Goal: Task Accomplishment & Management: Complete application form

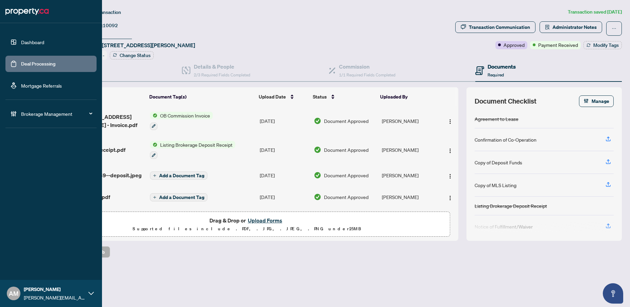
click at [37, 64] on link "Deal Processing" at bounding box center [38, 64] width 34 height 6
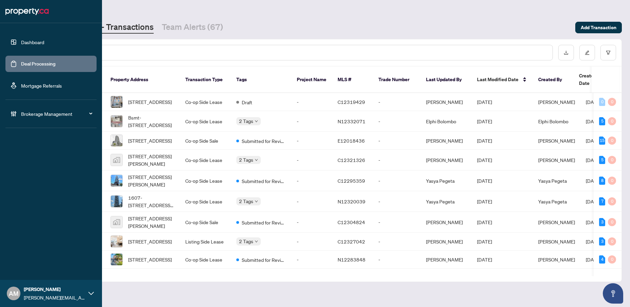
click at [84, 115] on span "Brokerage Management" at bounding box center [56, 113] width 71 height 7
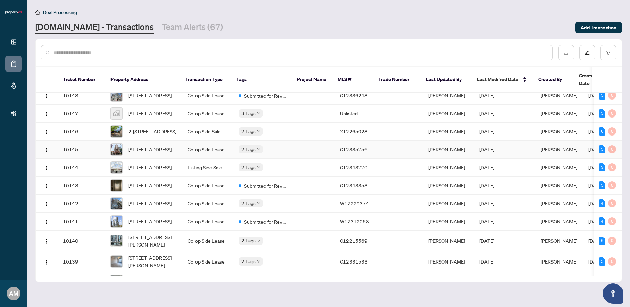
scroll to position [180, 0]
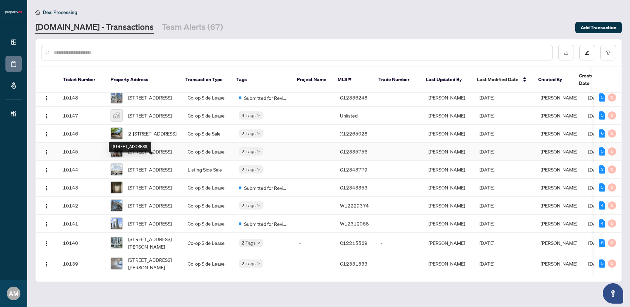
click at [153, 155] on span "[STREET_ADDRESS]" at bounding box center [149, 151] width 43 height 7
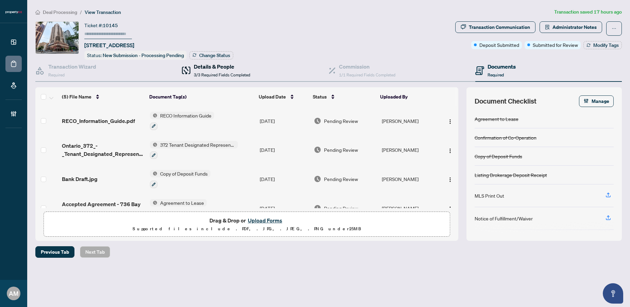
click at [198, 68] on h4 "Details & People" at bounding box center [222, 67] width 56 height 8
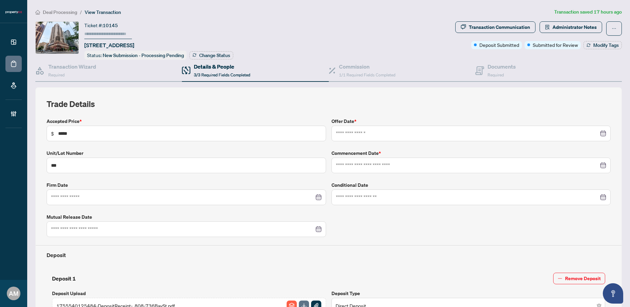
type input "**********"
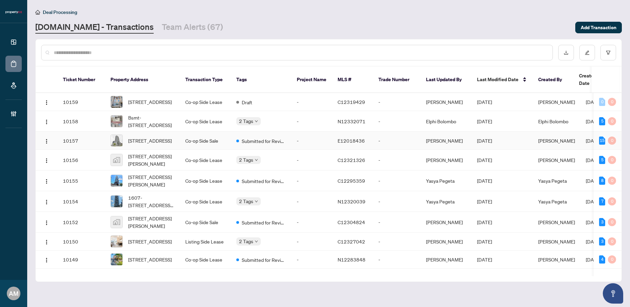
click at [198, 137] on td "Co-op Side Sale" at bounding box center [205, 141] width 51 height 18
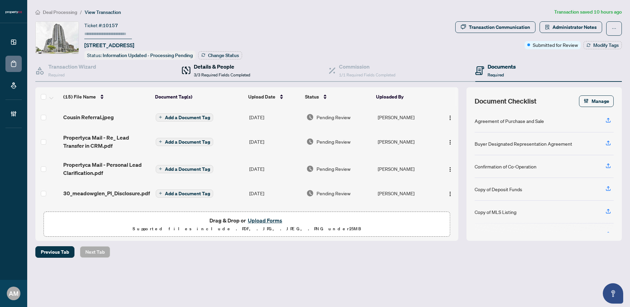
click at [220, 72] on span "3/3 Required Fields Completed" at bounding box center [222, 74] width 56 height 5
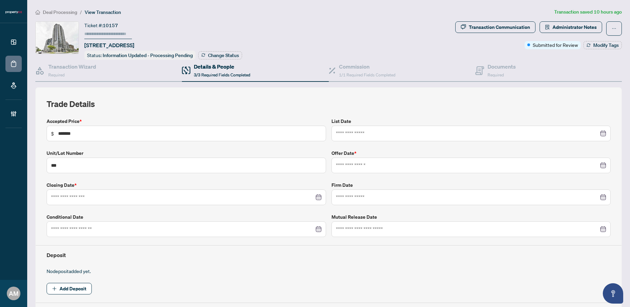
type input "**********"
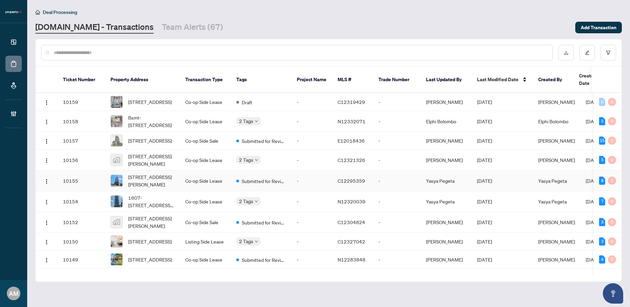
click at [191, 178] on td "Co-op Side Lease" at bounding box center [205, 181] width 51 height 21
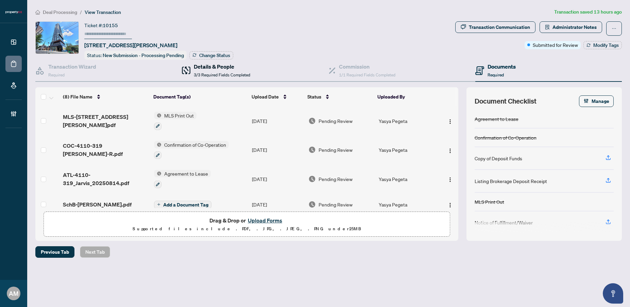
click at [228, 72] on span "3/3 Required Fields Completed" at bounding box center [222, 74] width 56 height 5
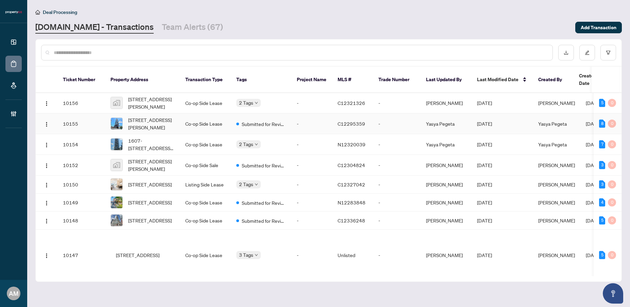
scroll to position [65, 0]
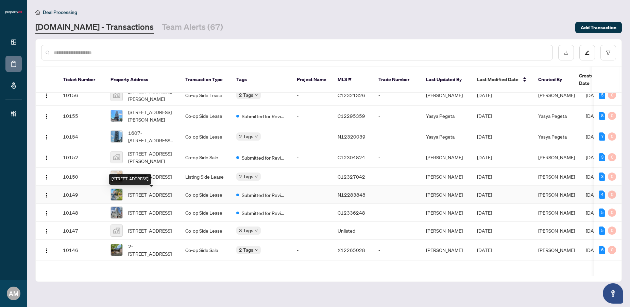
click at [162, 194] on span "[STREET_ADDRESS]" at bounding box center [149, 194] width 43 height 7
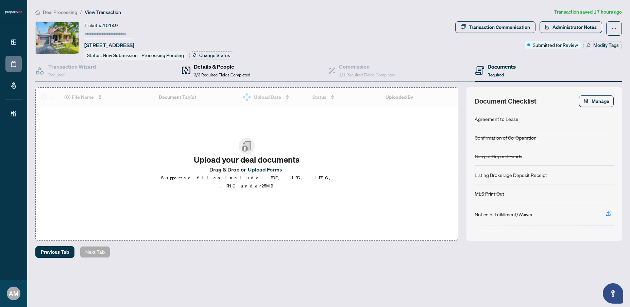
click at [227, 72] on span "3/3 Required Fields Completed" at bounding box center [222, 74] width 56 height 5
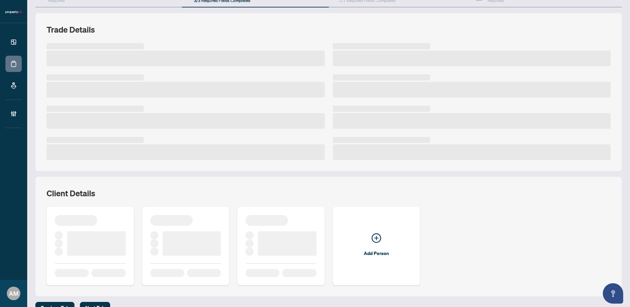
scroll to position [112, 0]
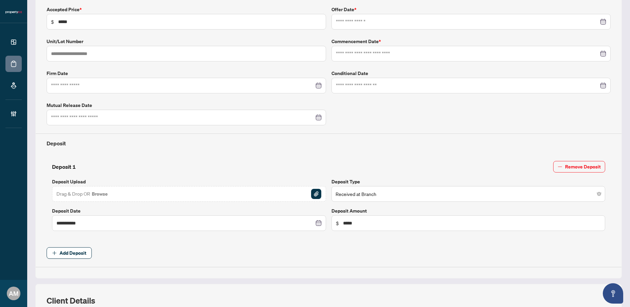
type input "**********"
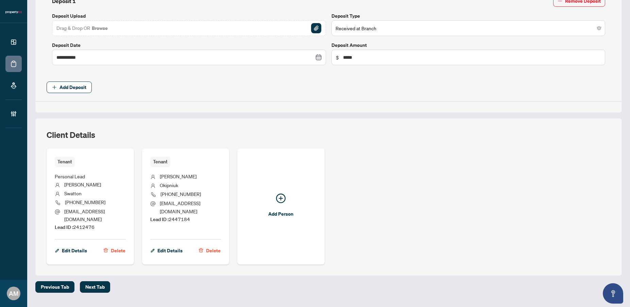
scroll to position [287, 0]
